Goal: Browse casually: Explore the website without a specific task or goal

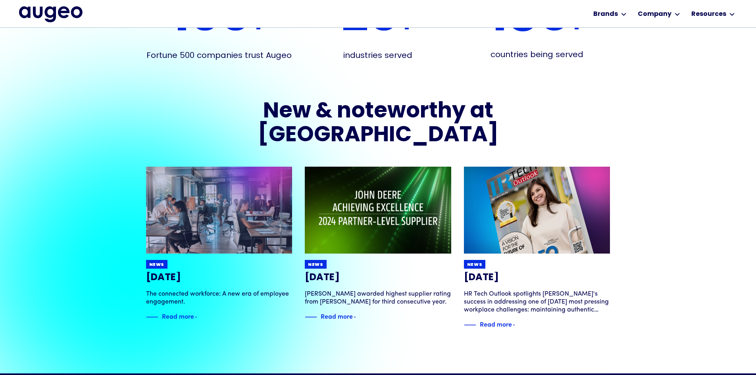
scroll to position [1560, 0]
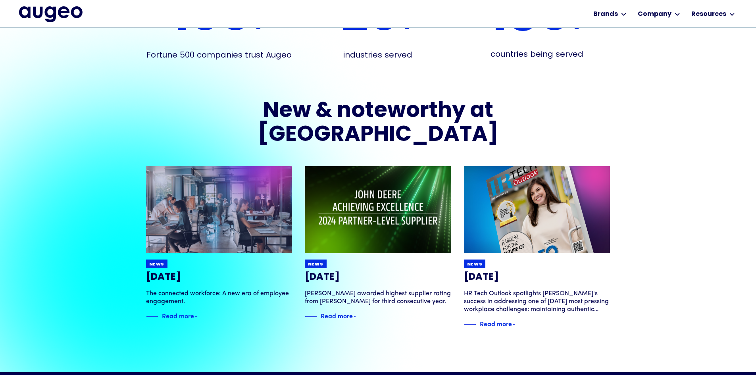
drag, startPoint x: 681, startPoint y: 208, endPoint x: 687, endPoint y: 92, distance: 116.8
click at [681, 207] on div "Delivered at a global scale 100 + Fortune 500 companies trust Augeo 20 + indust…" at bounding box center [378, 136] width 756 height 471
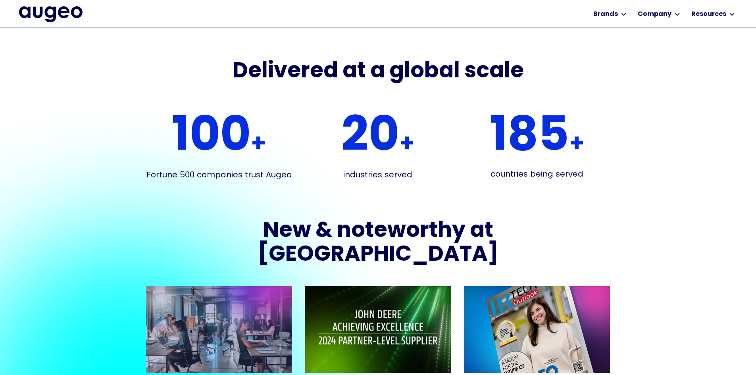
scroll to position [1440, 0]
